Goal: Task Accomplishment & Management: Manage account settings

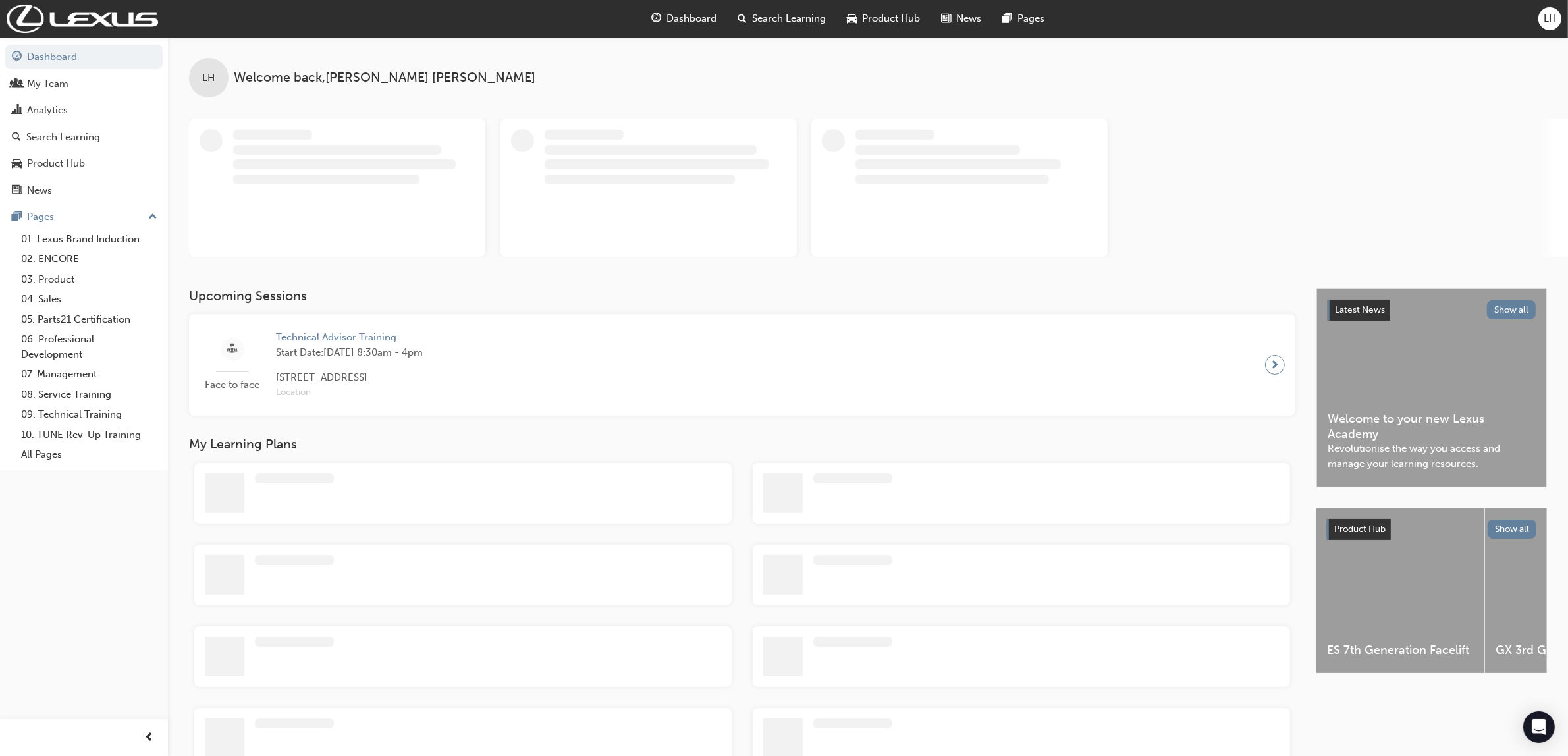
click at [1553, 15] on span "LH" at bounding box center [1549, 19] width 12 height 15
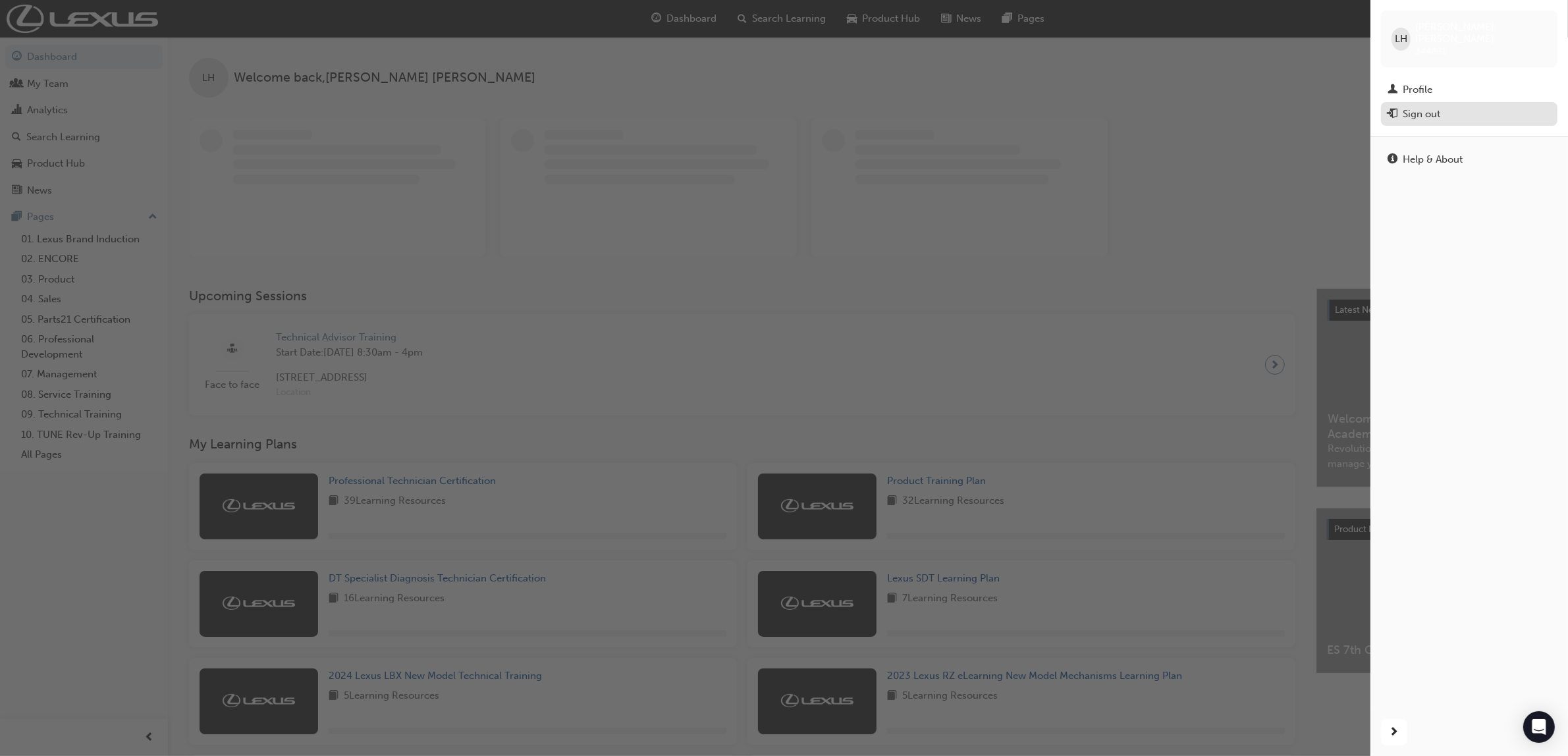
click at [1422, 106] on div "Sign out" at bounding box center [1422, 114] width 37 height 15
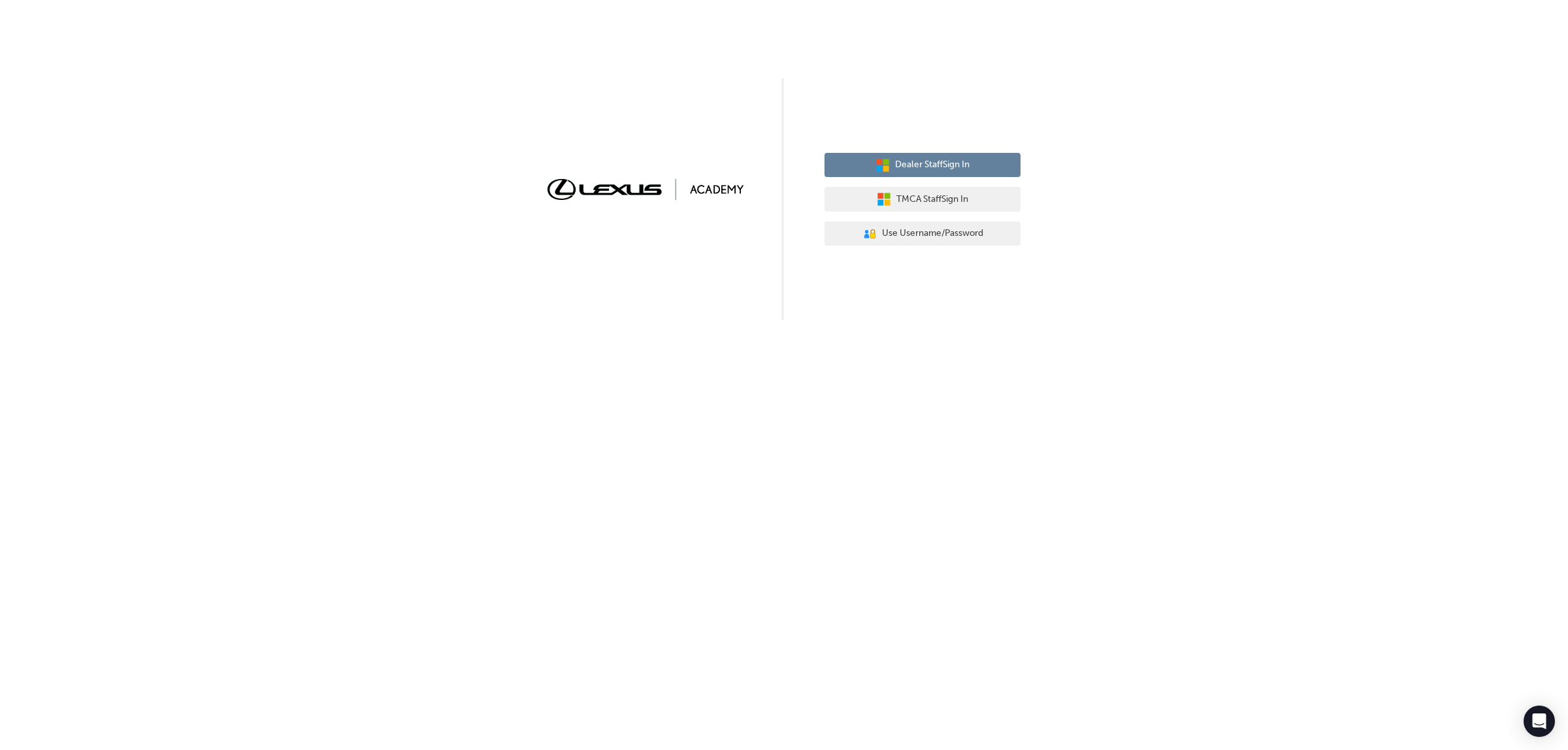
click at [915, 159] on span "Dealer Staff Sign In" at bounding box center [932, 165] width 74 height 15
